Goal: Obtain resource: Download file/media

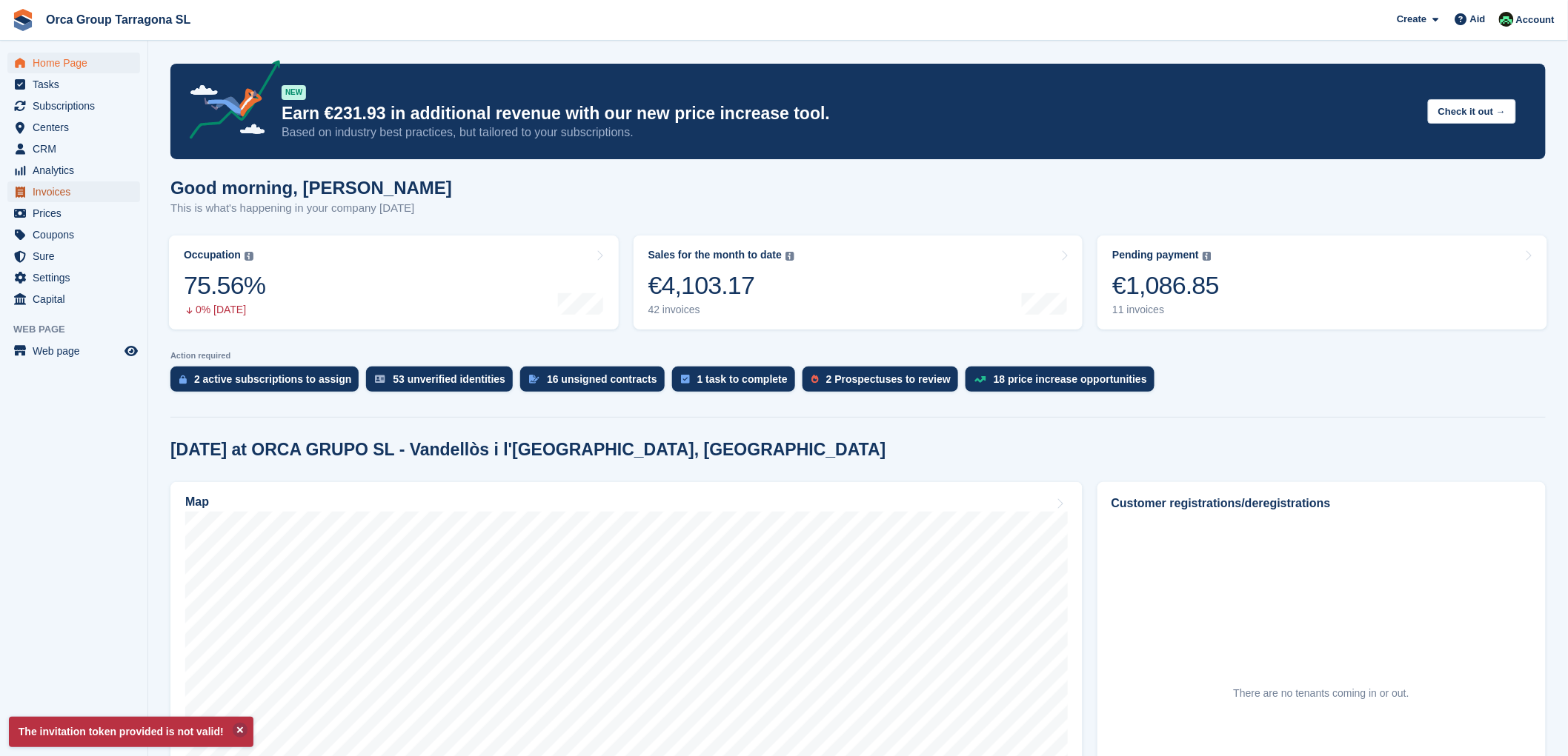
click at [51, 197] on font "Invoices" at bounding box center [52, 191] width 38 height 15
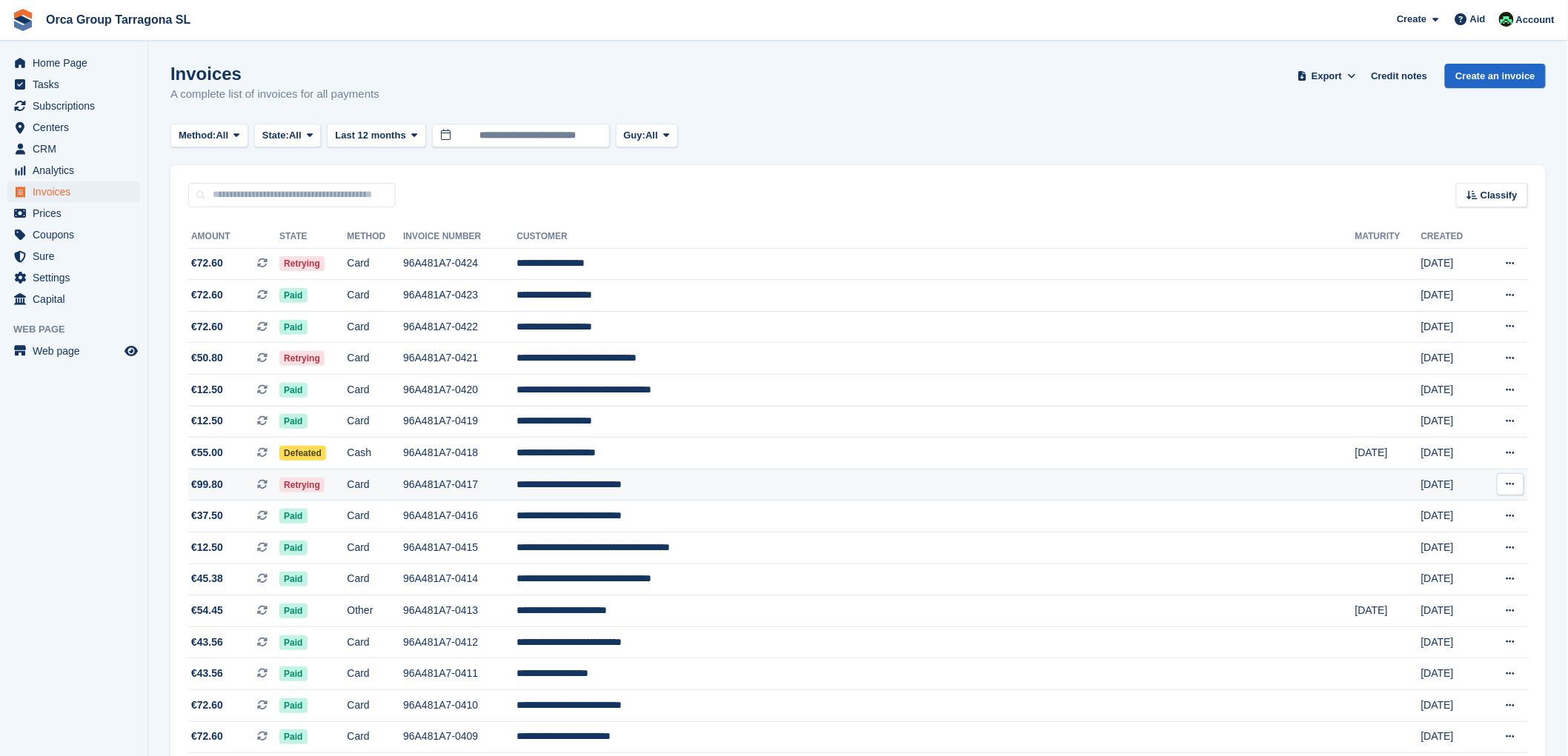
click at [320, 489] on font "Retrying" at bounding box center [301, 485] width 36 height 11
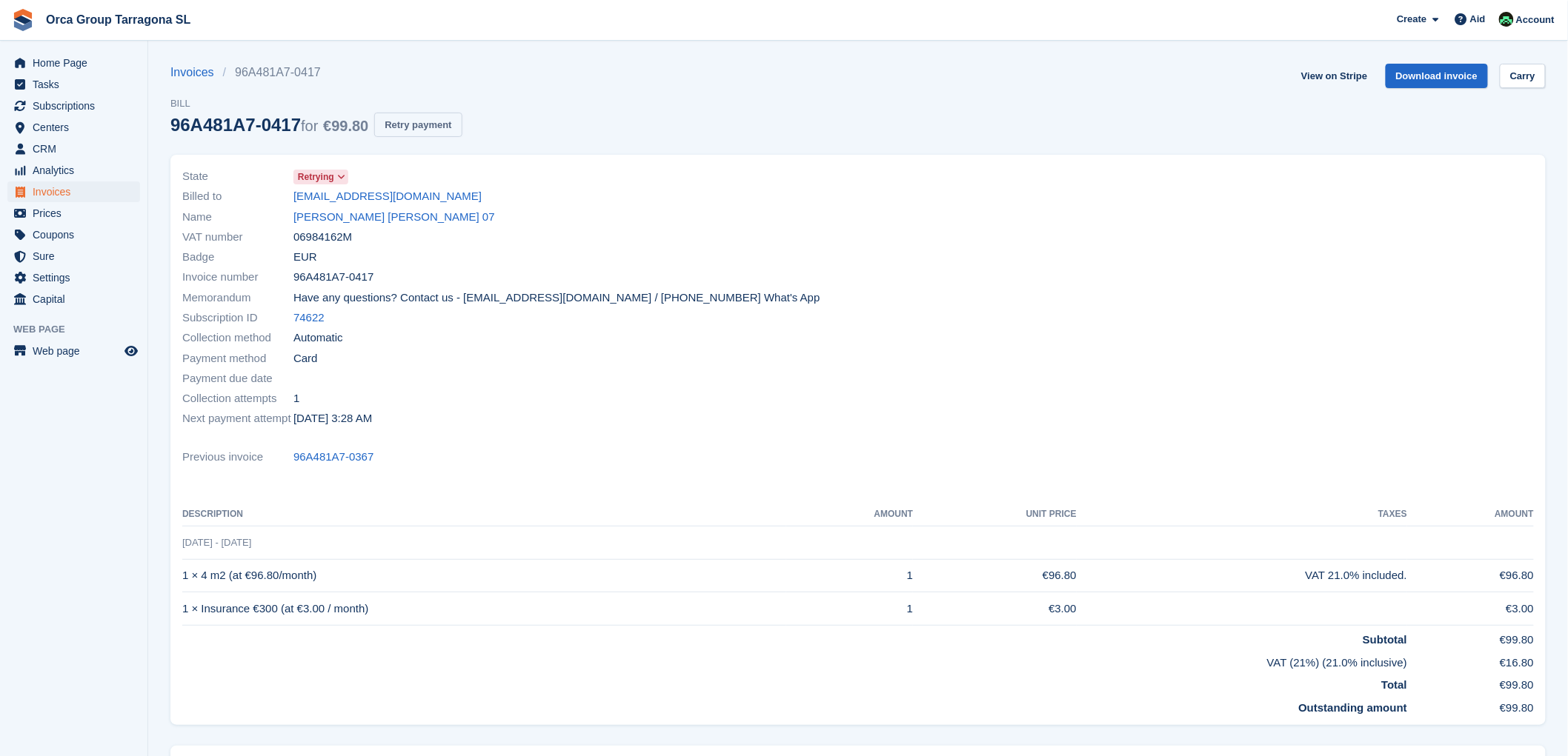
click at [439, 130] on font "Retry payment" at bounding box center [418, 124] width 67 height 15
drag, startPoint x: 426, startPoint y: 197, endPoint x: 290, endPoint y: 196, distance: 136.0
click at [290, 196] on div "Billed to acisa2004@gmail.com" at bounding box center [515, 196] width 667 height 20
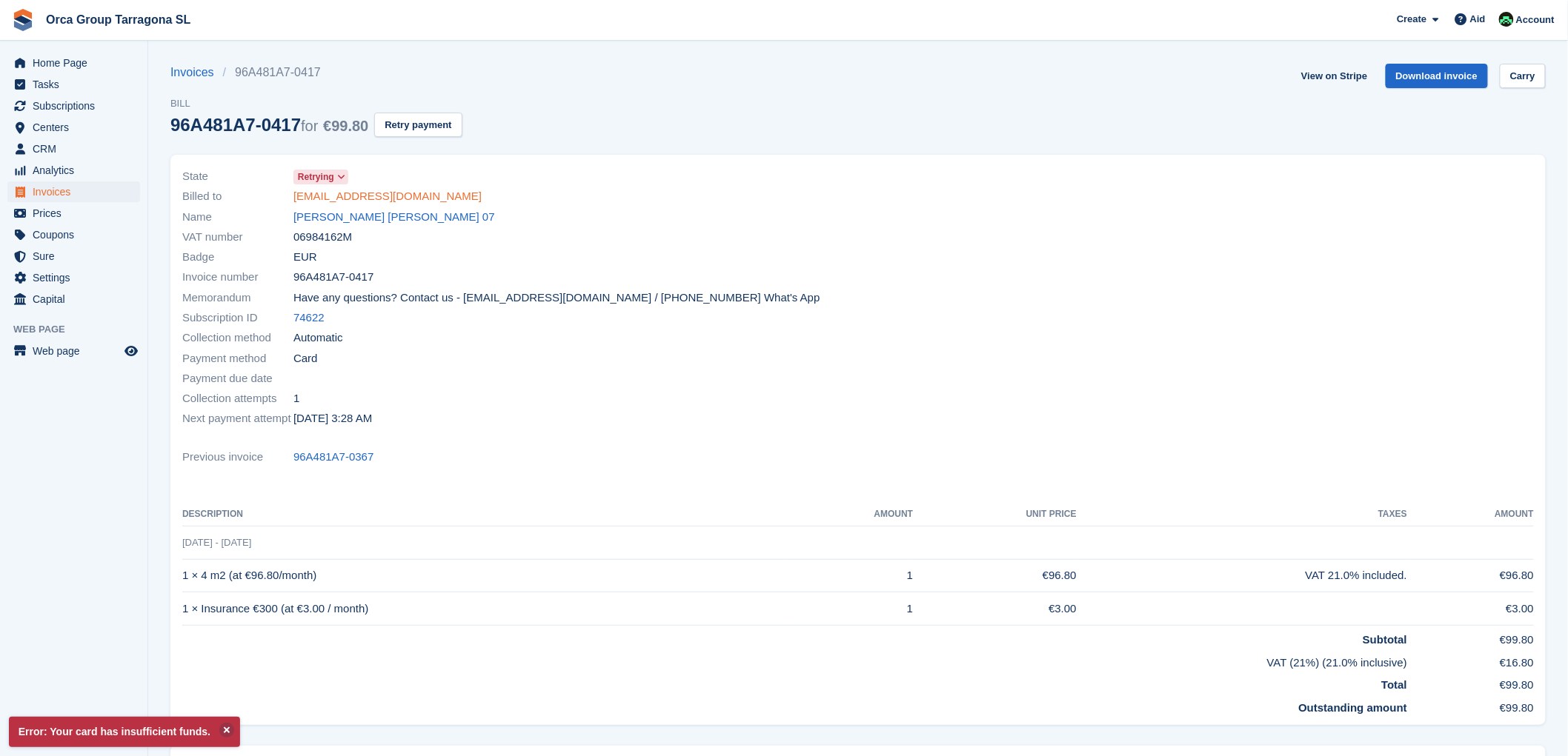
copy div "acisa2004@gmail.com"
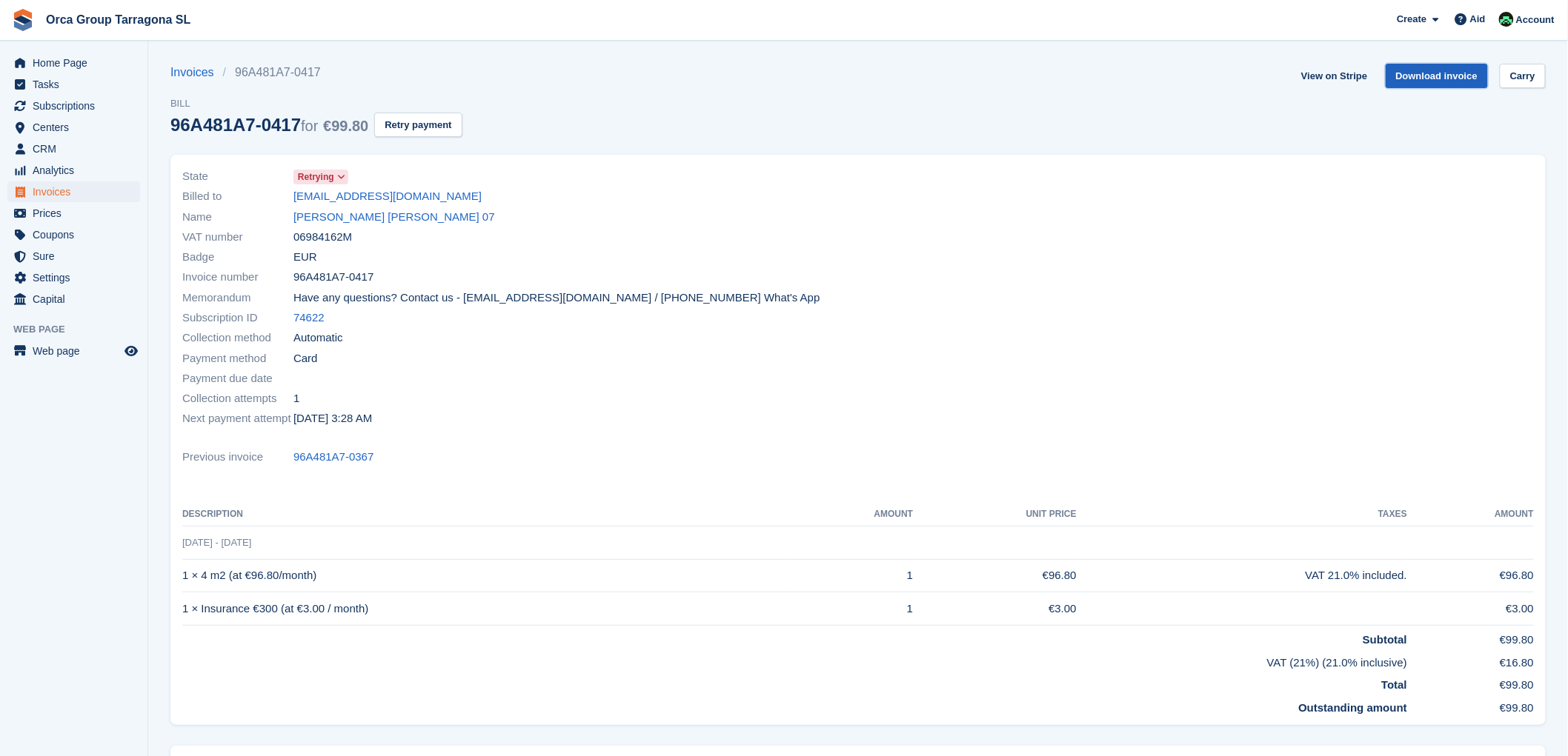
click at [1418, 73] on font "Download invoice" at bounding box center [1437, 75] width 83 height 11
click at [63, 191] on font "Invoices" at bounding box center [52, 191] width 38 height 12
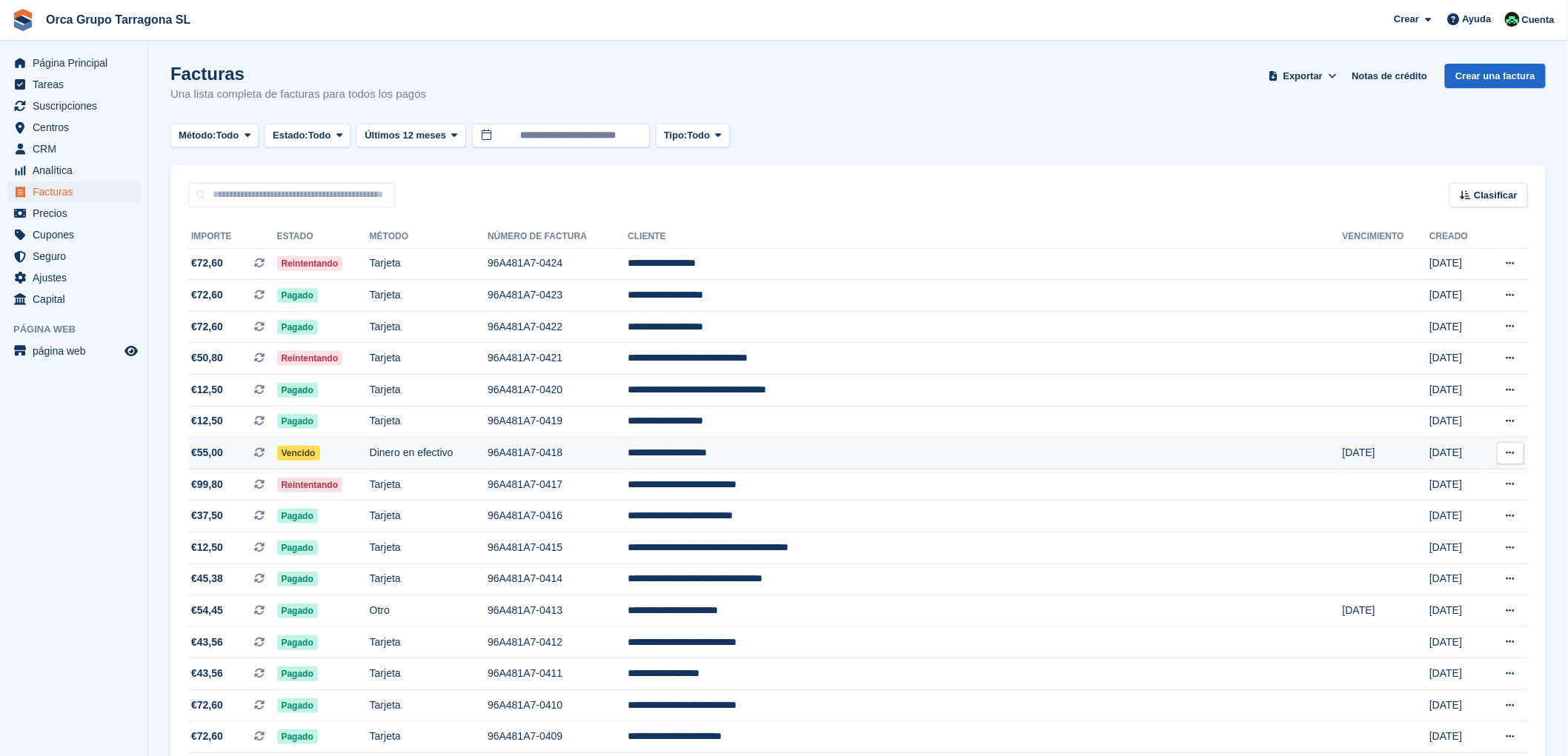
click at [819, 454] on td "**********" at bounding box center [985, 453] width 714 height 32
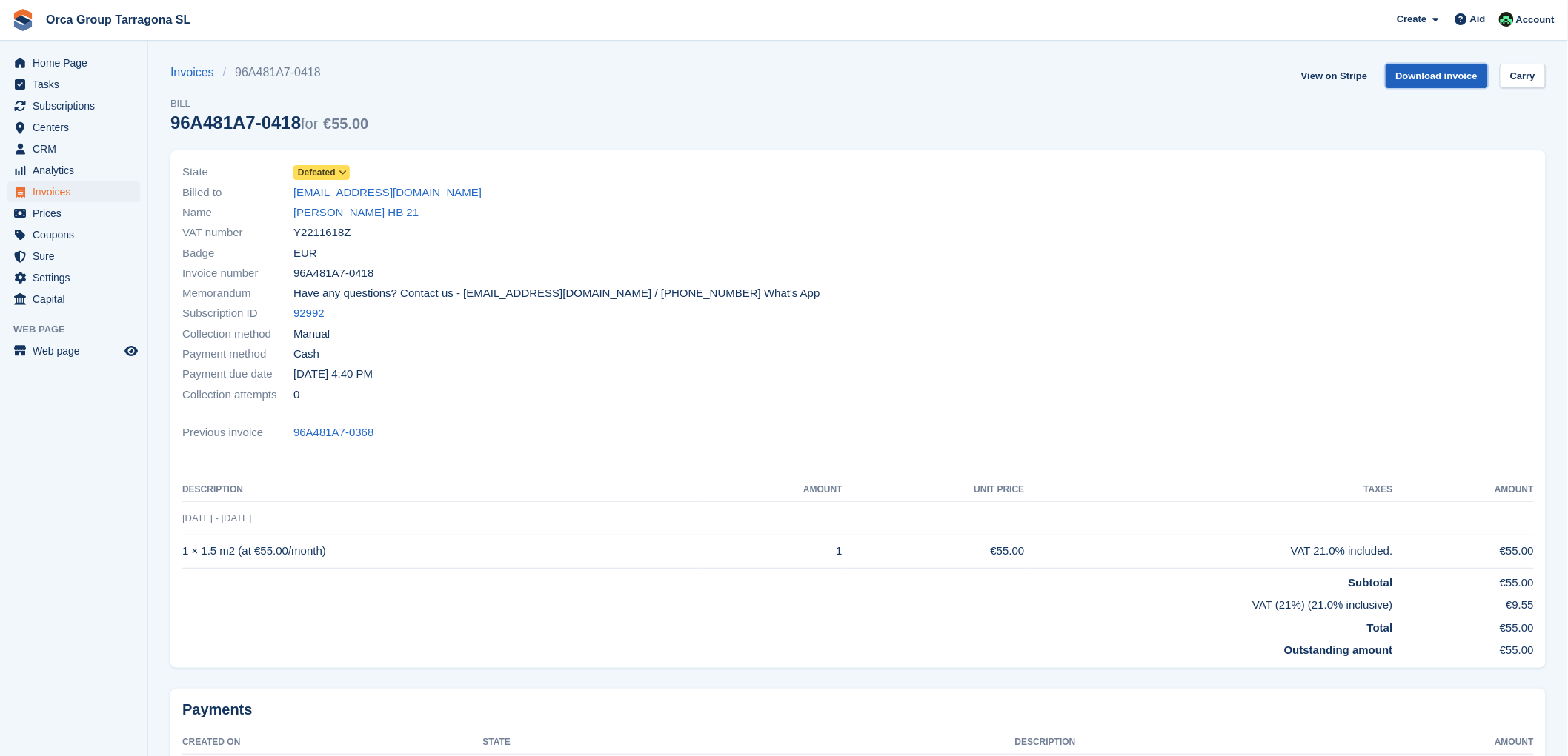
click at [1413, 73] on font "Download invoice" at bounding box center [1437, 75] width 83 height 11
drag, startPoint x: 450, startPoint y: 191, endPoint x: 292, endPoint y: 196, distance: 158.1
click at [292, 196] on div "Billed to carliniantonio73@gmail.com" at bounding box center [515, 191] width 667 height 20
copy div "carliniantonio73@gmail.com"
click at [64, 192] on font "Invoices" at bounding box center [52, 191] width 38 height 12
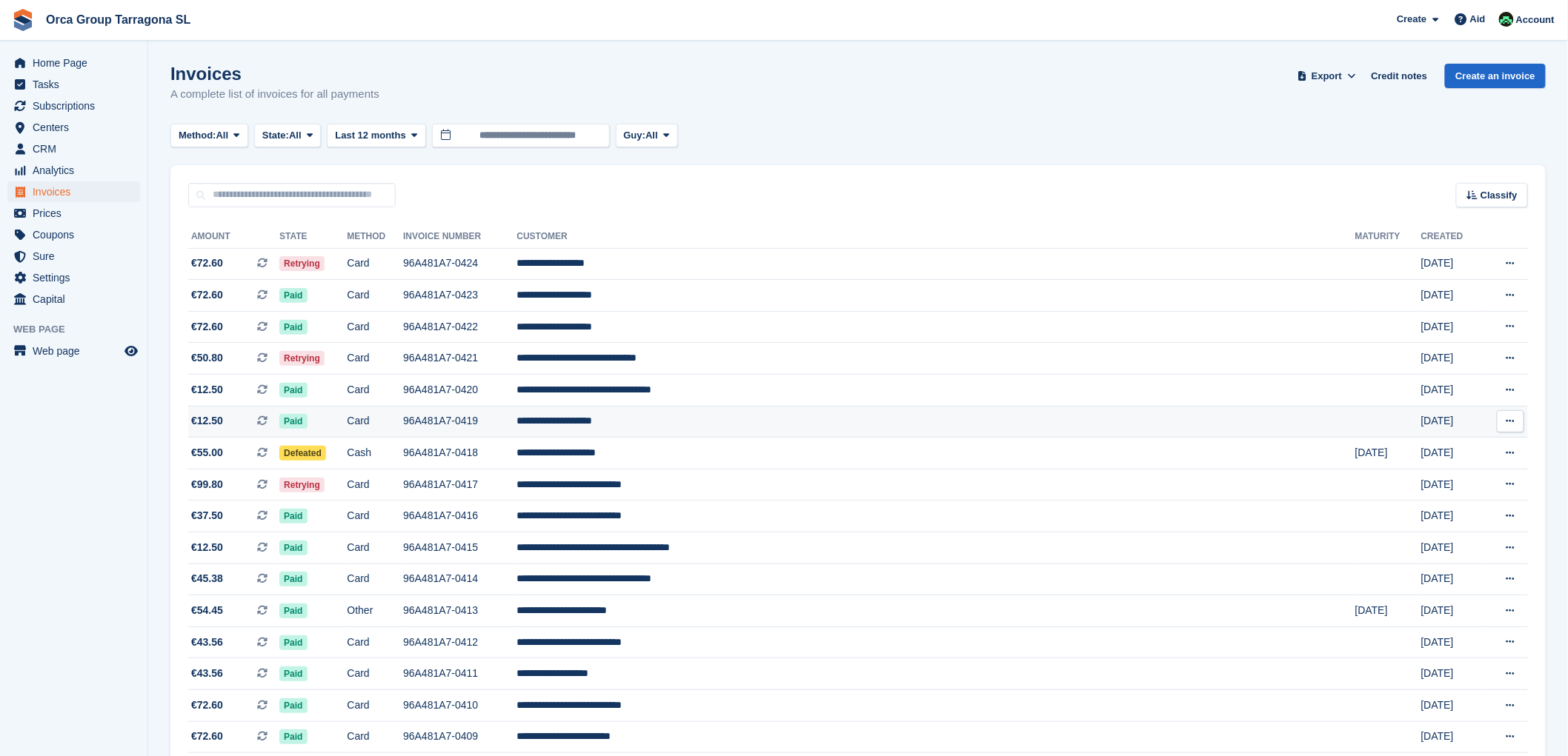
click at [593, 423] on font "**********" at bounding box center [555, 421] width 76 height 11
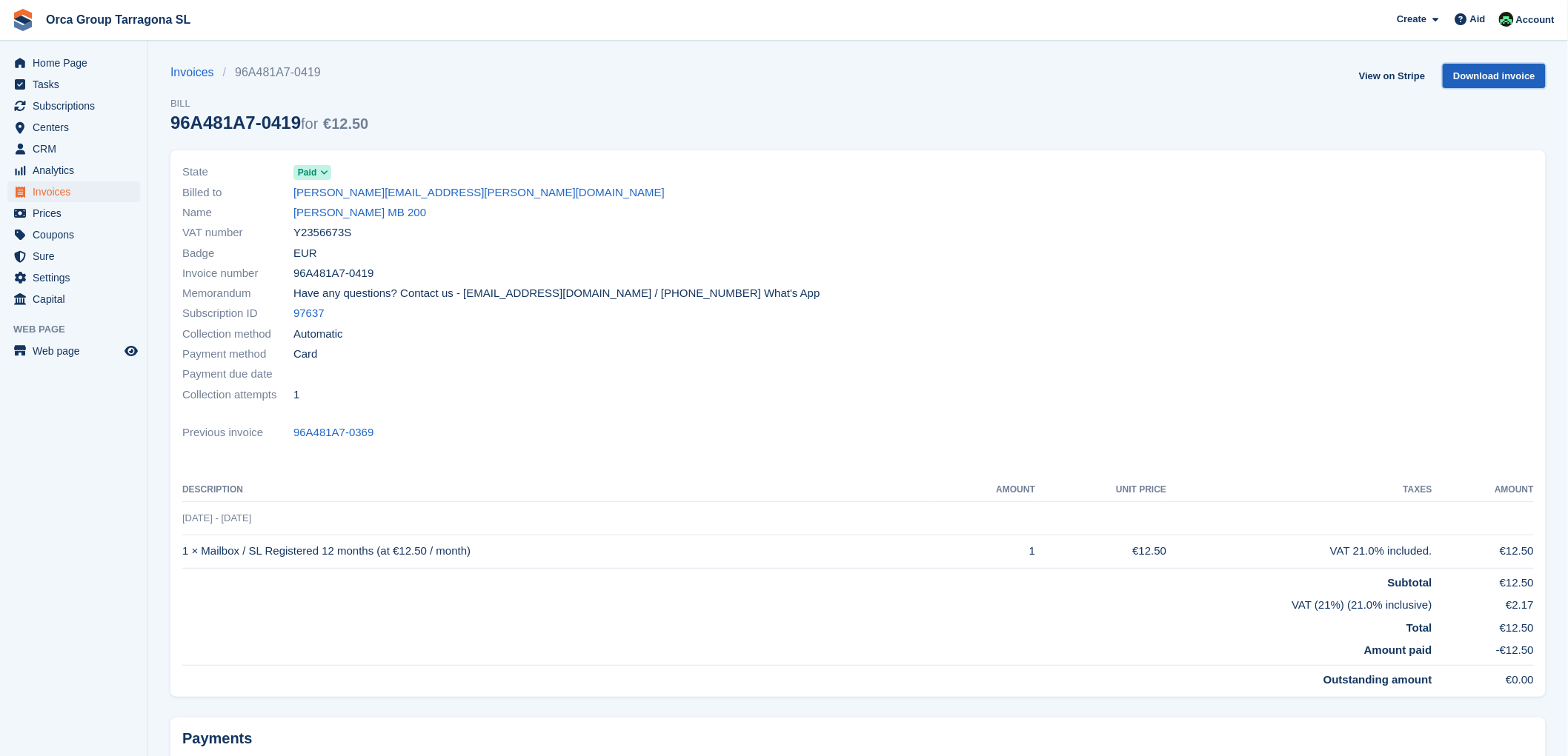
click at [1484, 72] on font "Download invoice" at bounding box center [1494, 75] width 83 height 11
click at [1516, 72] on font "Download invoice" at bounding box center [1494, 75] width 83 height 11
click at [60, 194] on font "Invoices" at bounding box center [52, 191] width 38 height 12
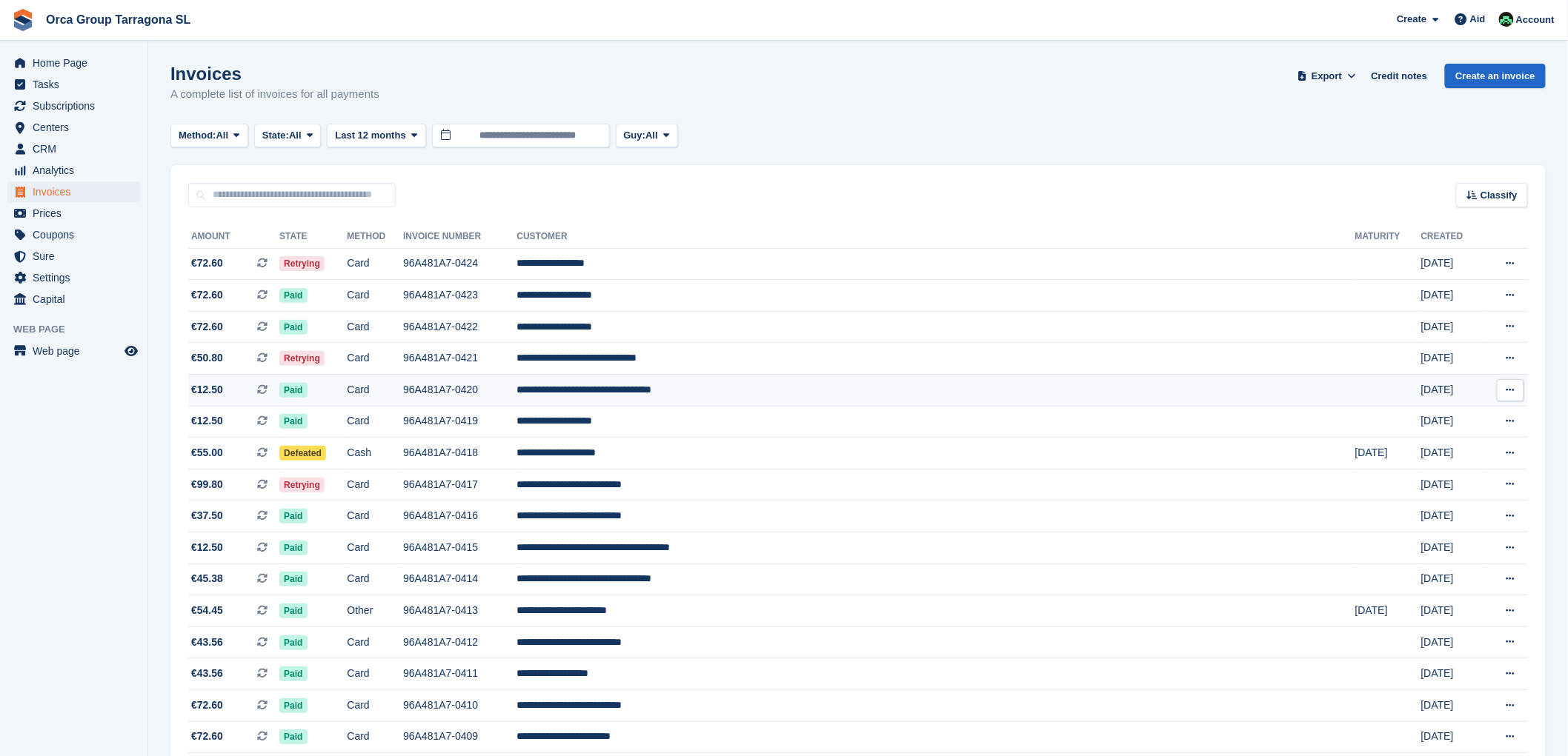
click at [652, 391] on font "**********" at bounding box center [584, 390] width 135 height 11
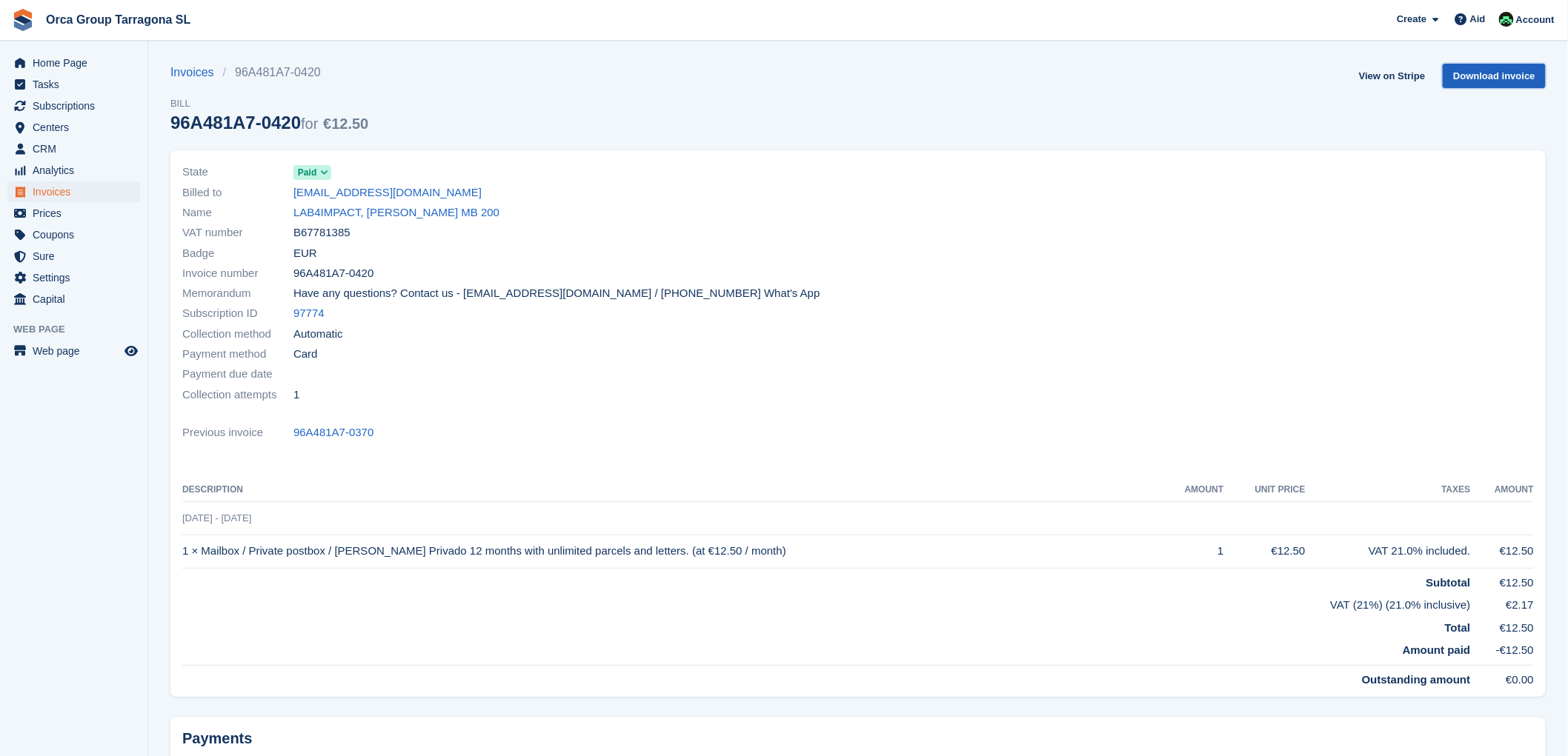
click at [1480, 78] on font "Download invoice" at bounding box center [1494, 75] width 83 height 11
click at [90, 186] on span "Invoices" at bounding box center [77, 191] width 88 height 20
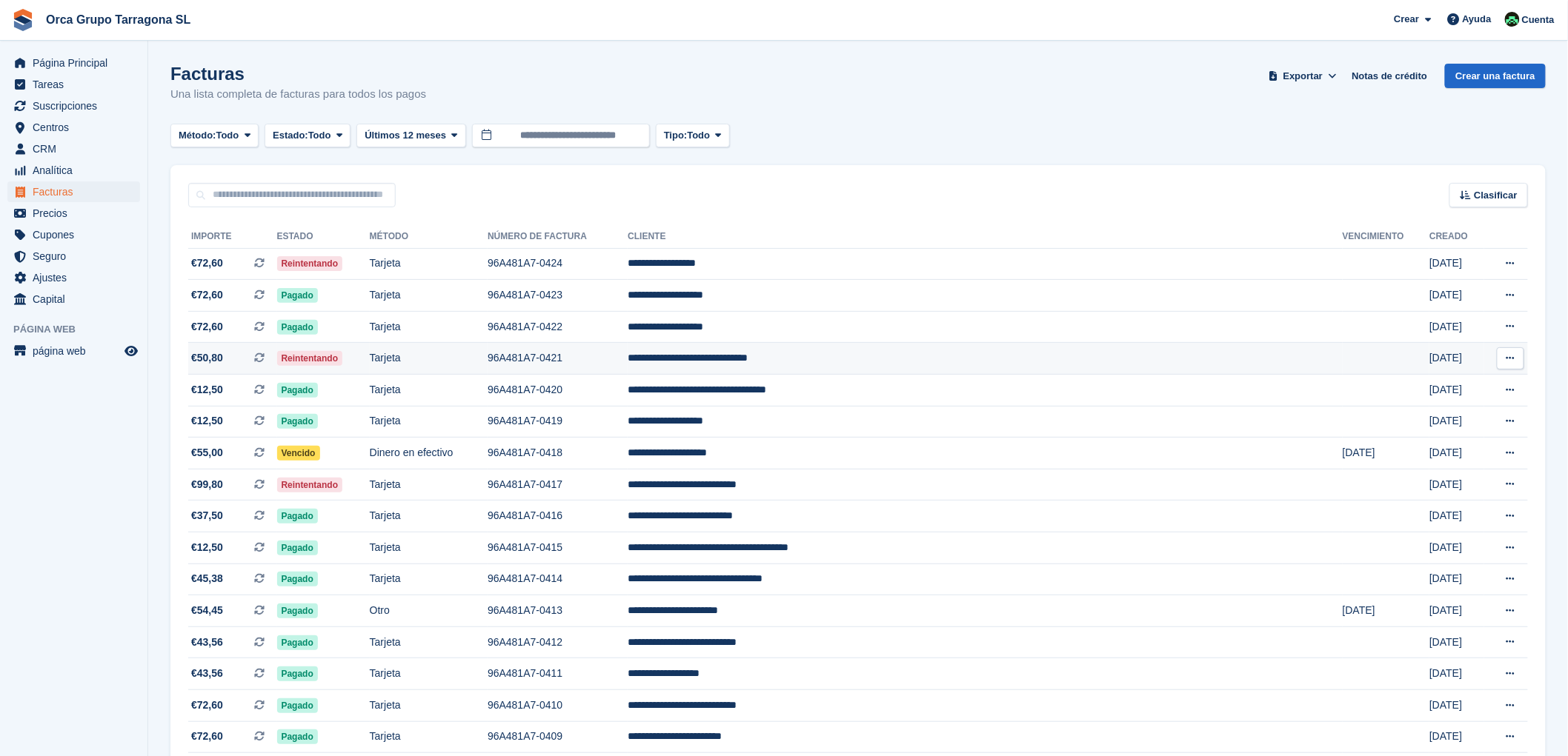
click at [823, 361] on td "**********" at bounding box center [985, 359] width 714 height 32
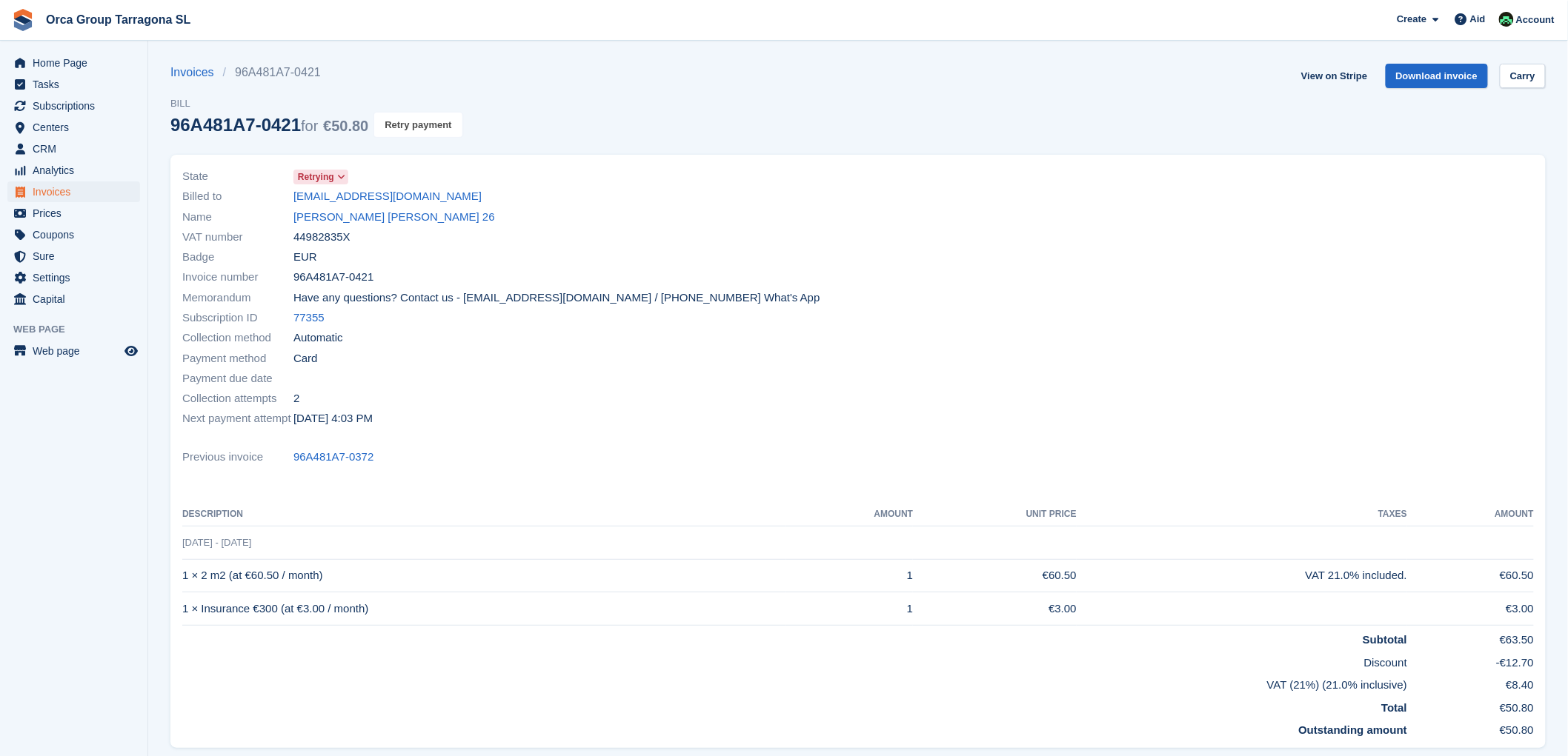
drag, startPoint x: 409, startPoint y: 123, endPoint x: 854, endPoint y: 52, distance: 450.6
click at [409, 123] on font "Retry payment" at bounding box center [418, 124] width 67 height 11
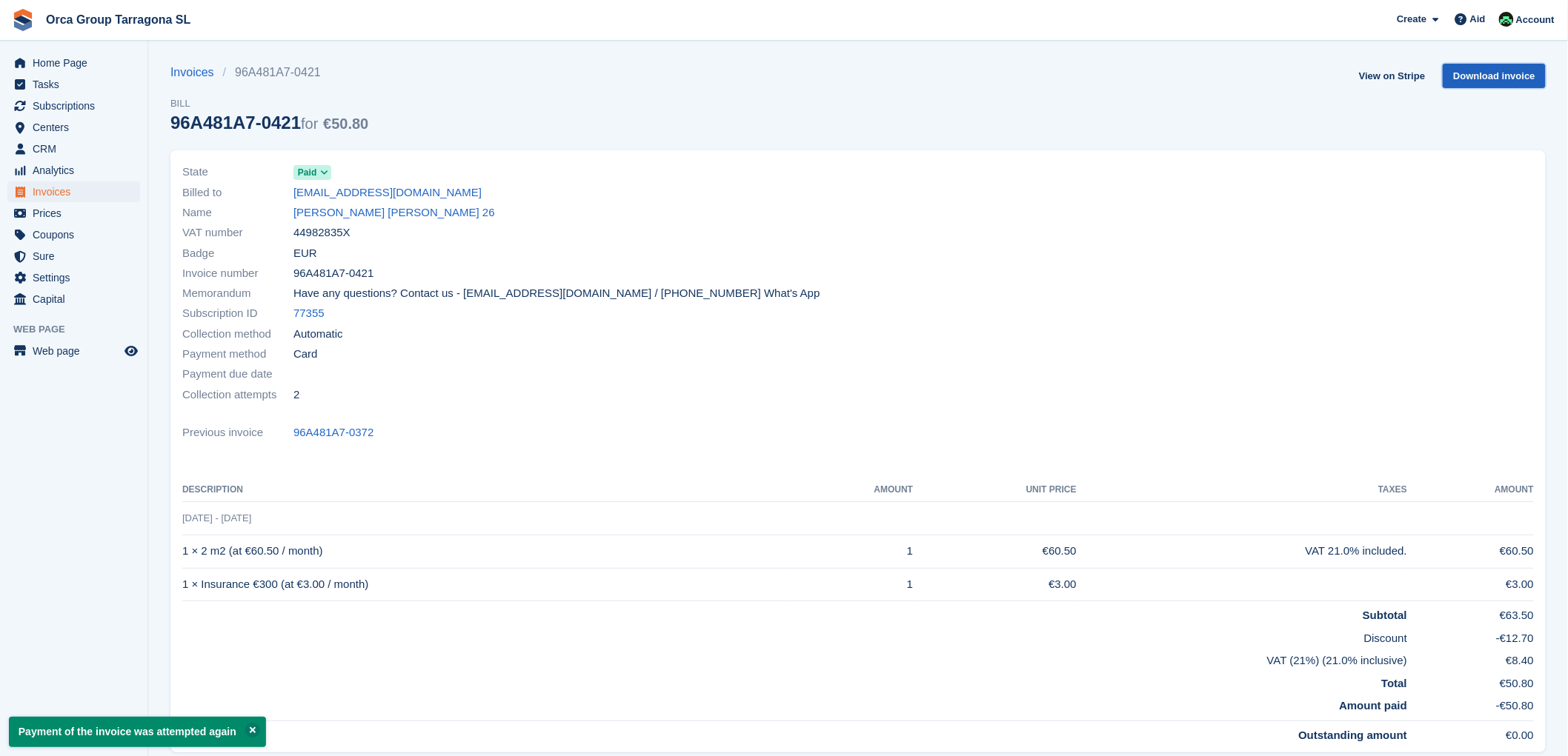
click at [1481, 70] on font "Download invoice" at bounding box center [1494, 75] width 83 height 11
click at [60, 193] on font "Invoices" at bounding box center [52, 191] width 38 height 12
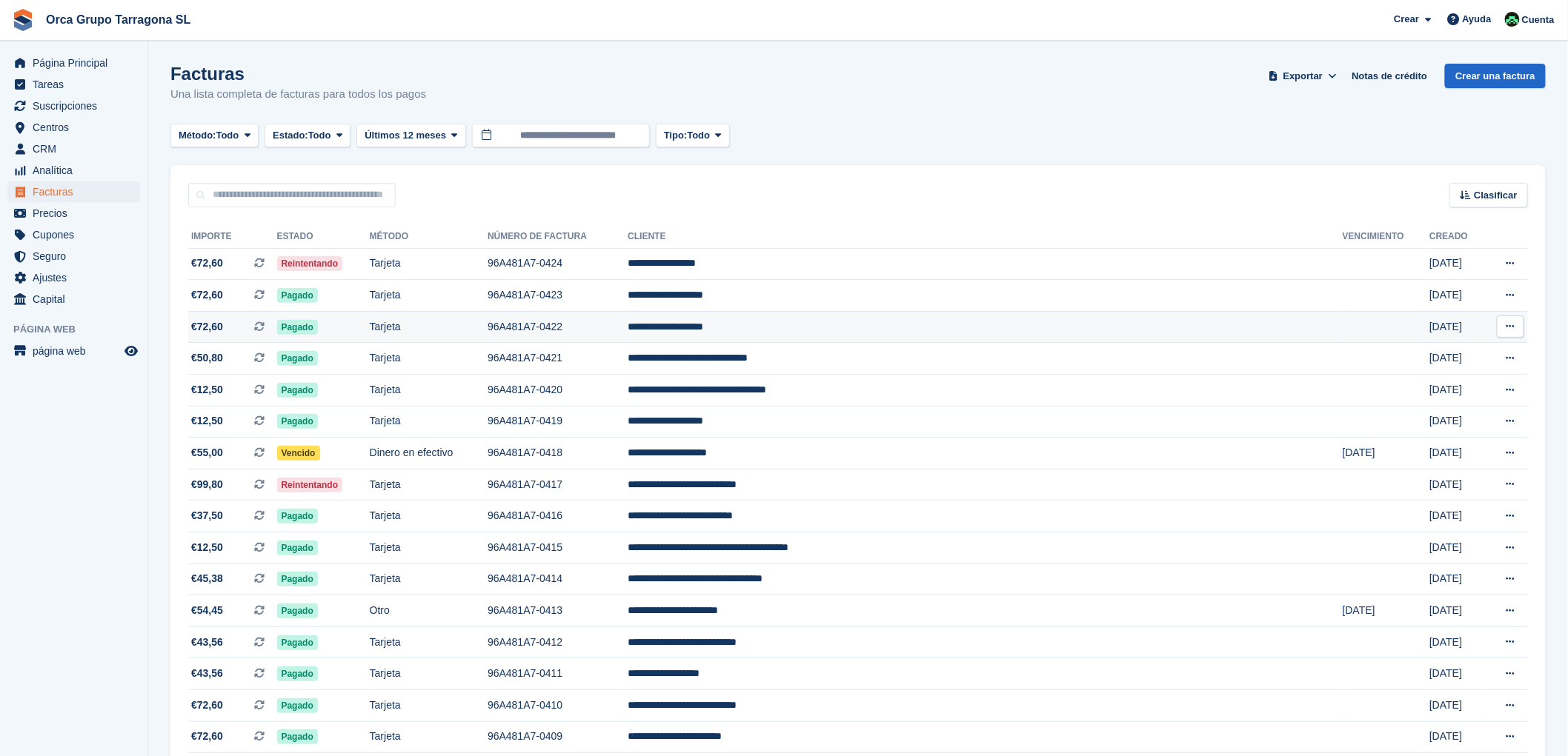
click at [1512, 330] on icon at bounding box center [1510, 326] width 8 height 10
click at [1438, 357] on p "Descargar PDF" at bounding box center [1452, 356] width 129 height 19
click at [828, 297] on td "**********" at bounding box center [985, 295] width 714 height 32
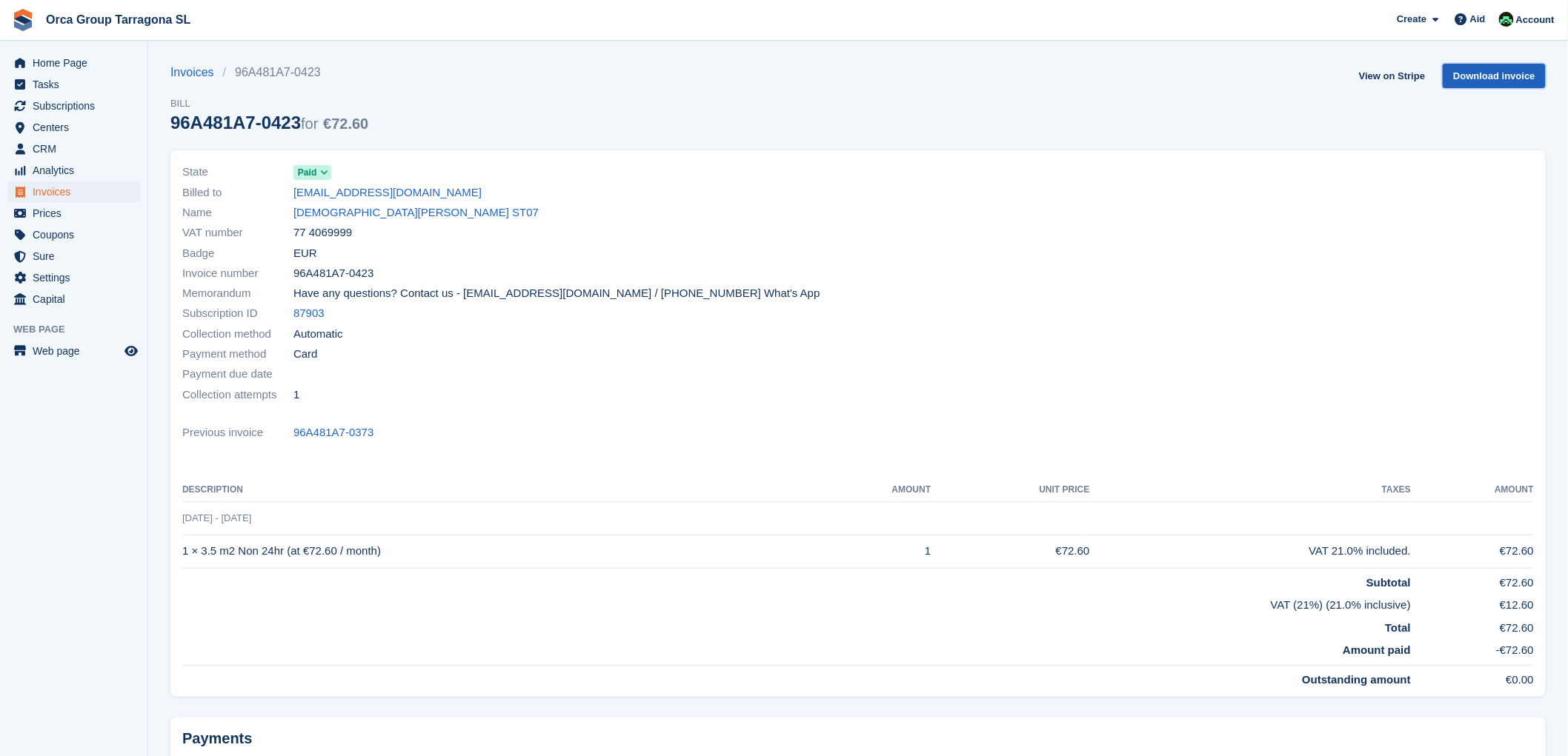
click at [1486, 76] on font "Download invoice" at bounding box center [1494, 75] width 83 height 11
click at [47, 194] on font "Invoices" at bounding box center [52, 191] width 38 height 12
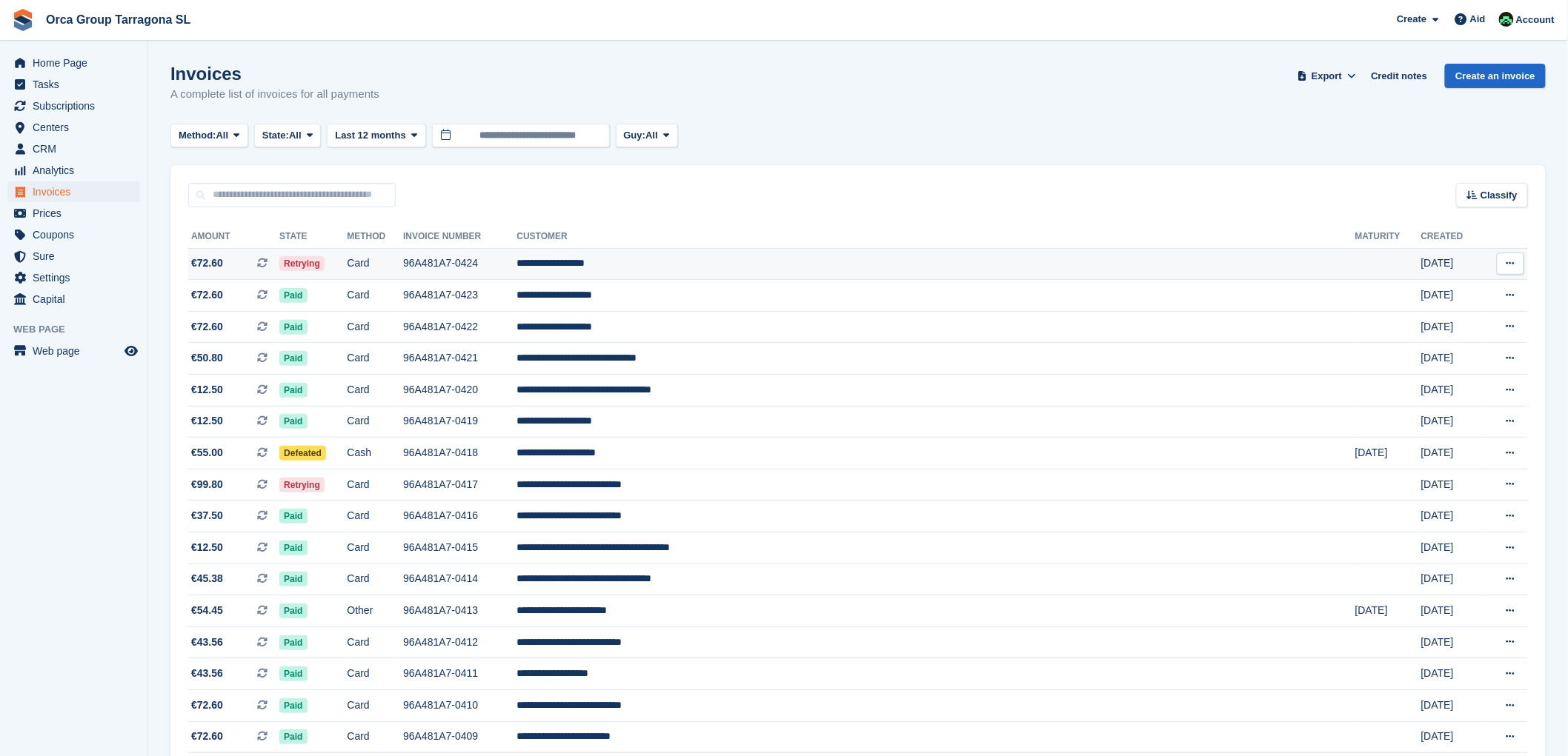
click at [1507, 267] on icon at bounding box center [1510, 263] width 8 height 10
click at [1428, 297] on font "Download PDF" at bounding box center [1430, 292] width 73 height 12
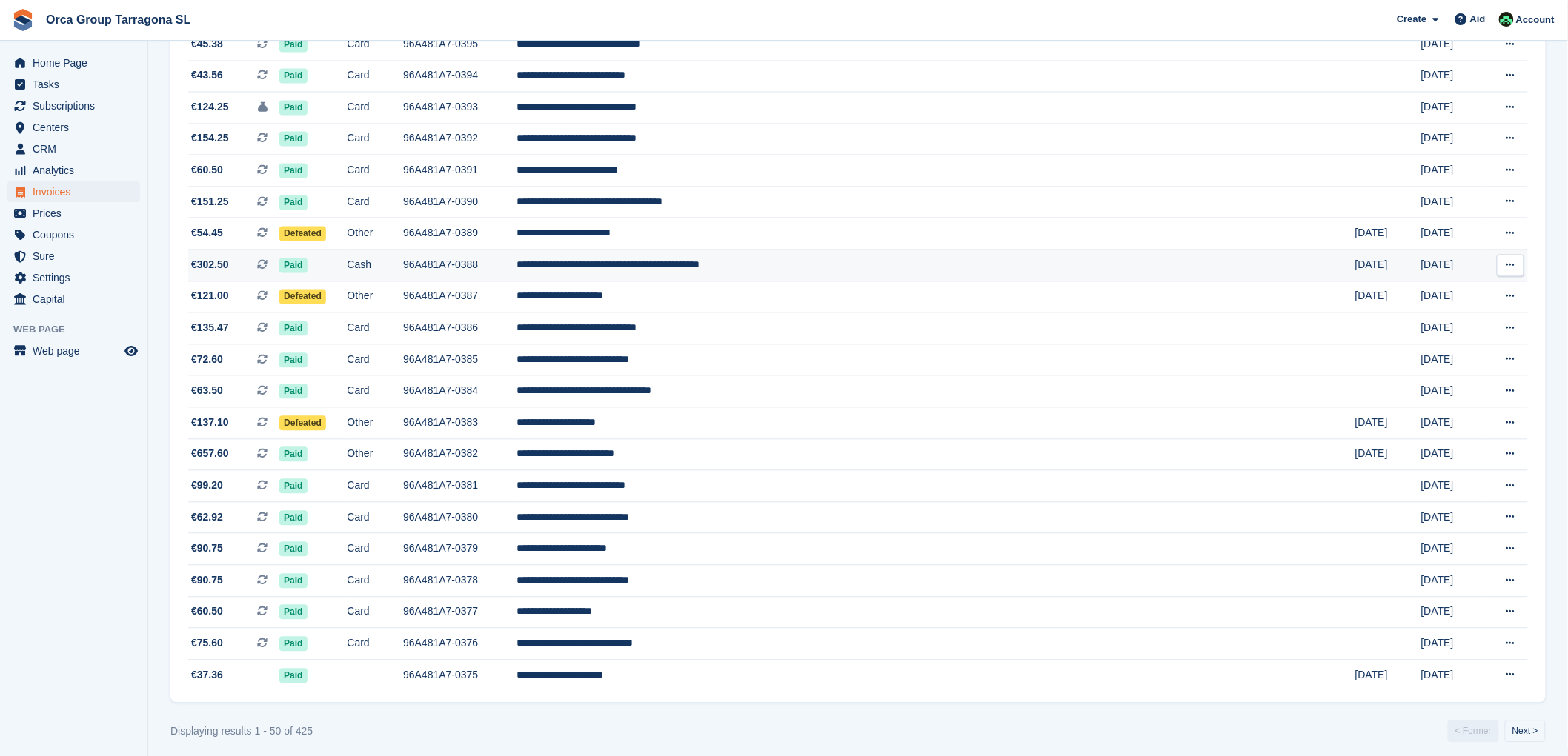
scroll to position [1151, 0]
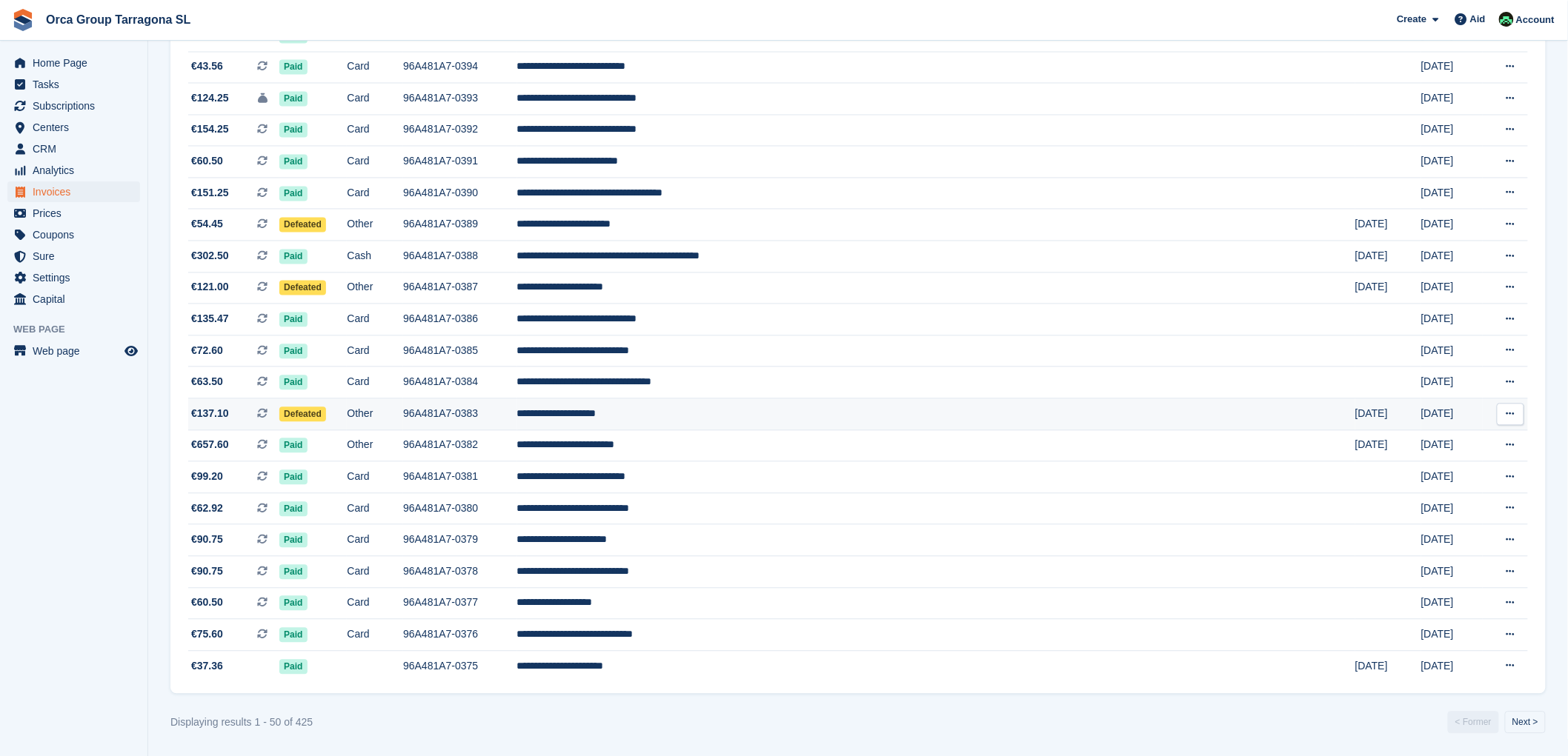
click at [597, 413] on font "**********" at bounding box center [557, 414] width 80 height 11
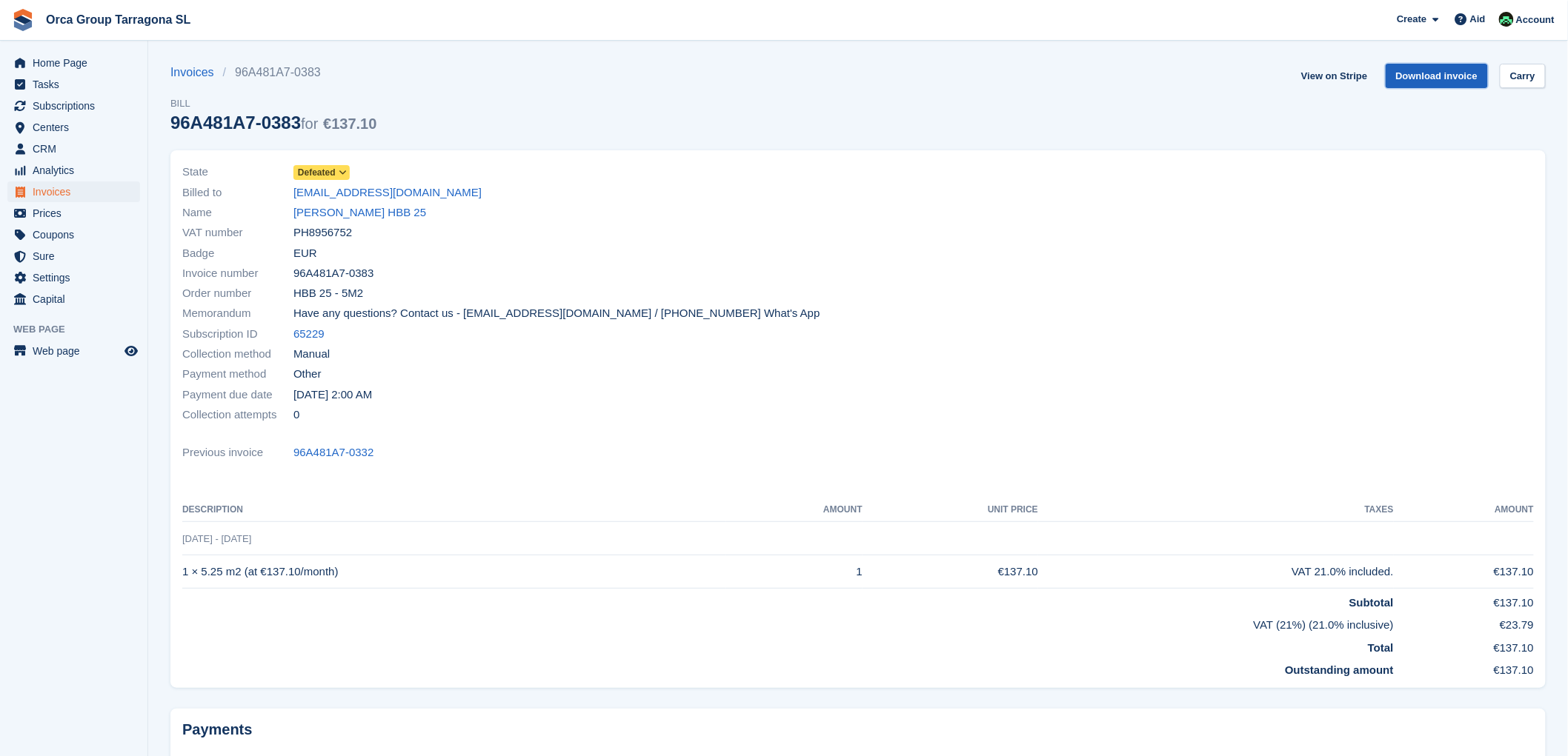
click at [1440, 72] on font "Download invoice" at bounding box center [1437, 75] width 83 height 11
drag, startPoint x: 406, startPoint y: 197, endPoint x: 289, endPoint y: 188, distance: 117.3
click at [290, 187] on div "Billed to ross1975@me.com" at bounding box center [515, 191] width 667 height 20
click at [52, 352] on font "Web page" at bounding box center [56, 351] width 48 height 12
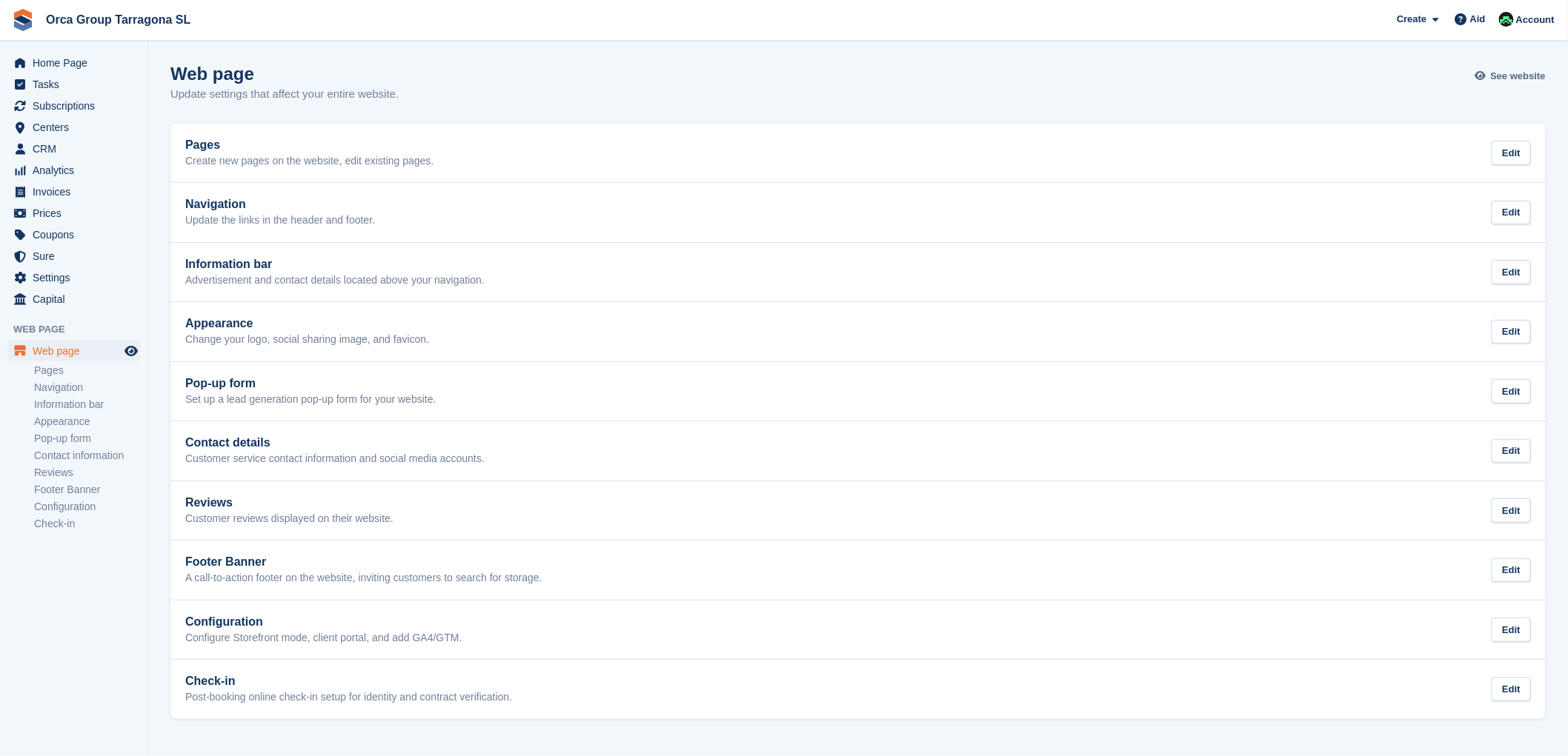
click at [1500, 76] on font "See website" at bounding box center [1517, 75] width 54 height 11
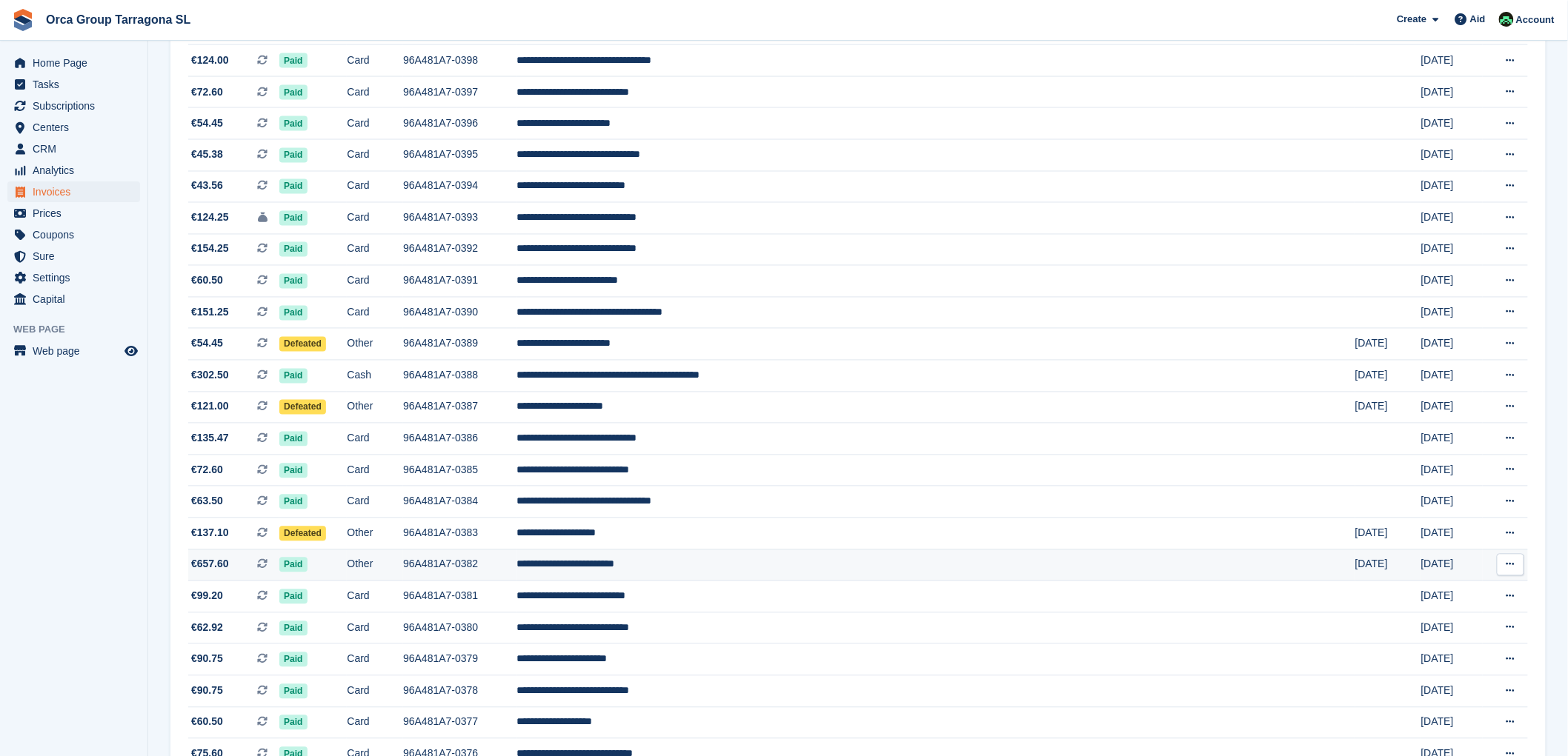
scroll to position [1153, 0]
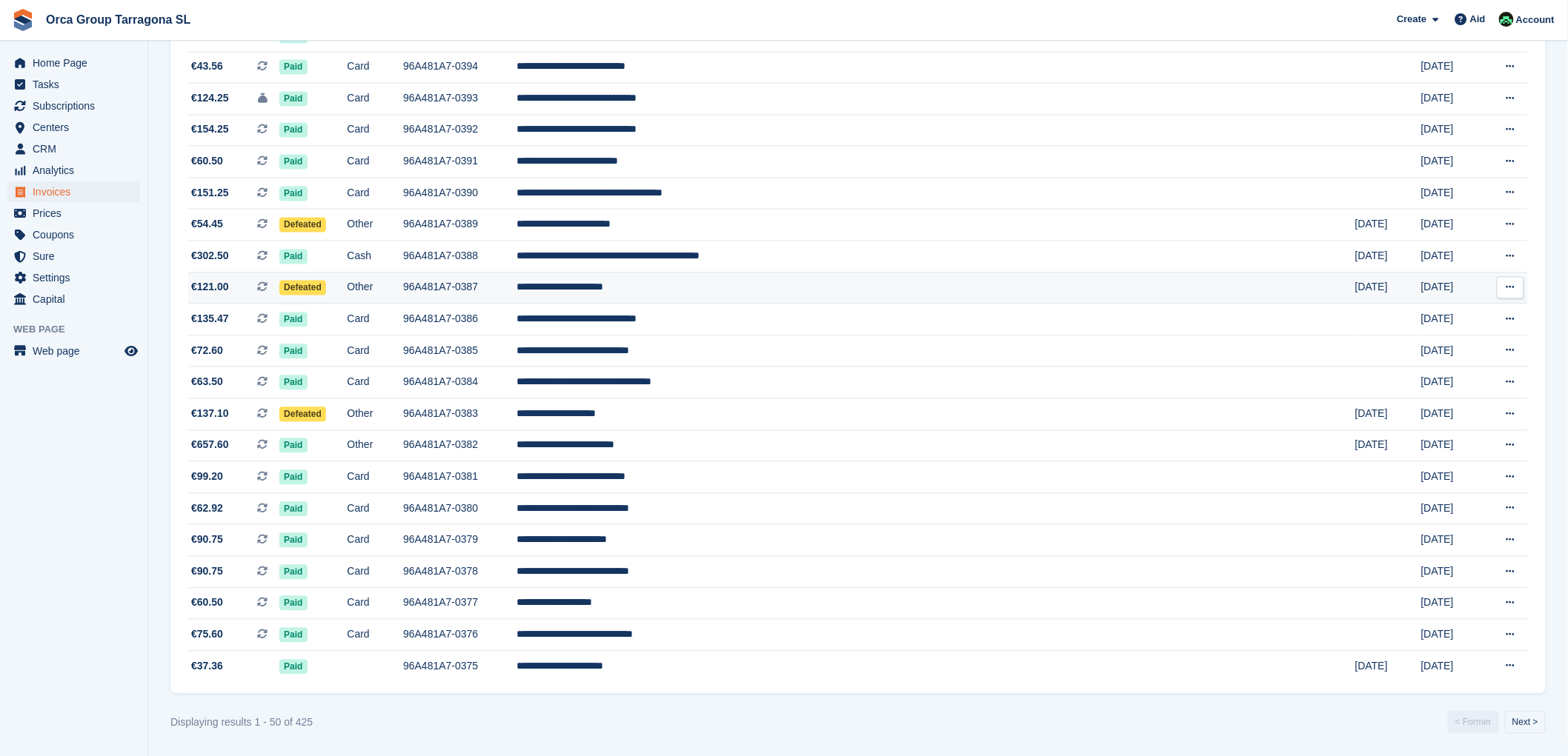
click at [604, 282] on font "**********" at bounding box center [560, 287] width 87 height 11
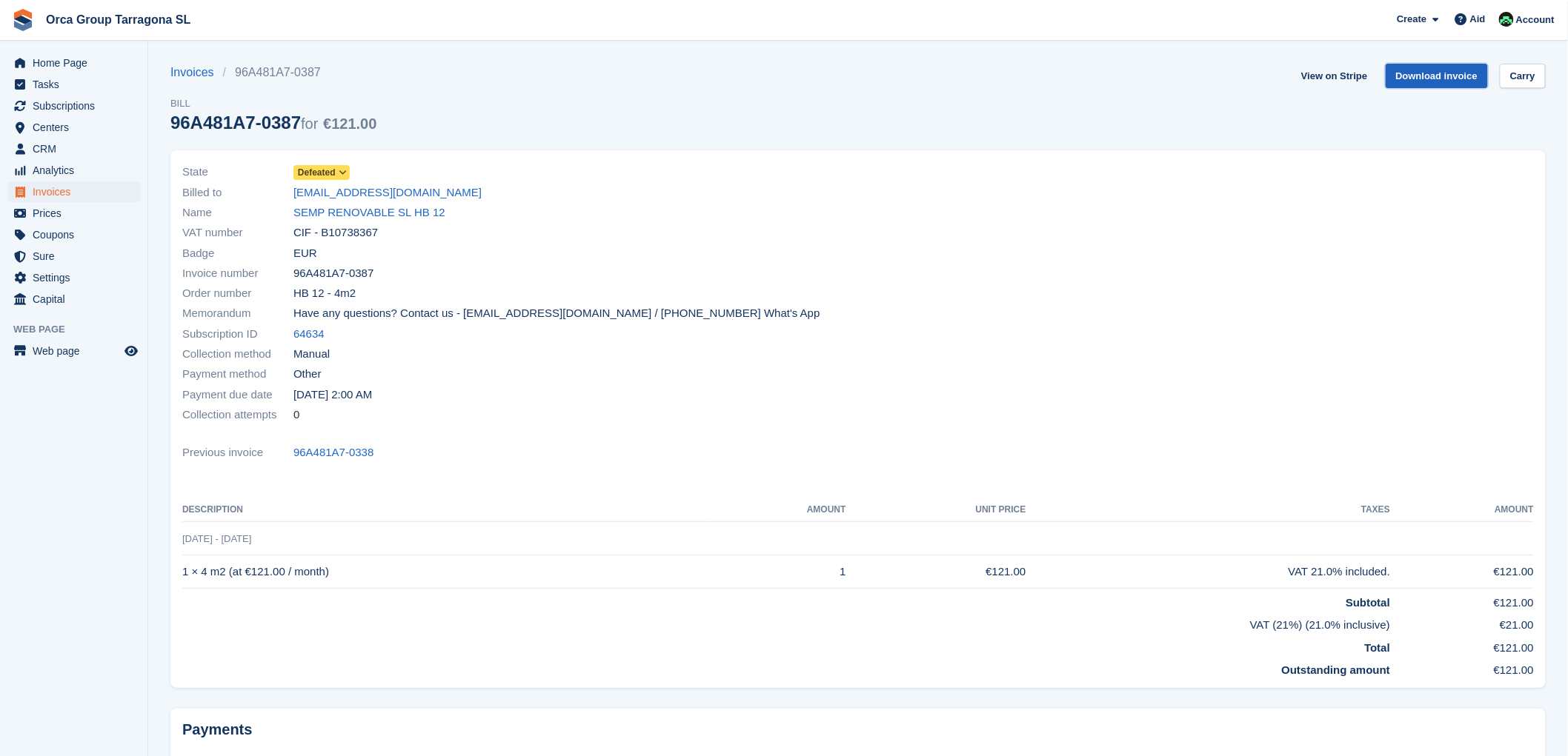
click at [1417, 70] on font "Download invoice" at bounding box center [1437, 75] width 83 height 11
click at [78, 352] on font "Web page" at bounding box center [56, 351] width 48 height 12
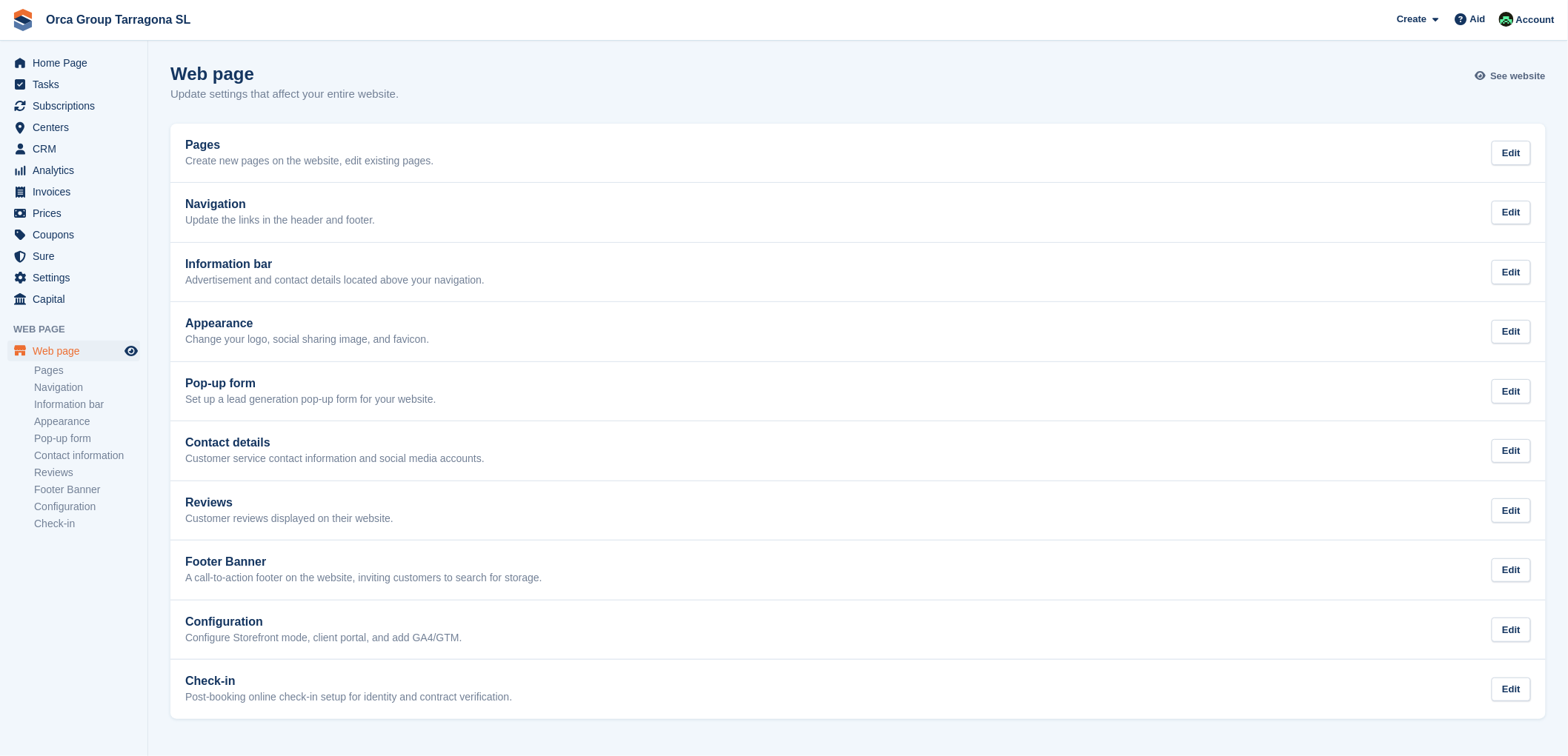
click at [1512, 76] on font "See website" at bounding box center [1517, 75] width 54 height 11
